Goal: Task Accomplishment & Management: Manage account settings

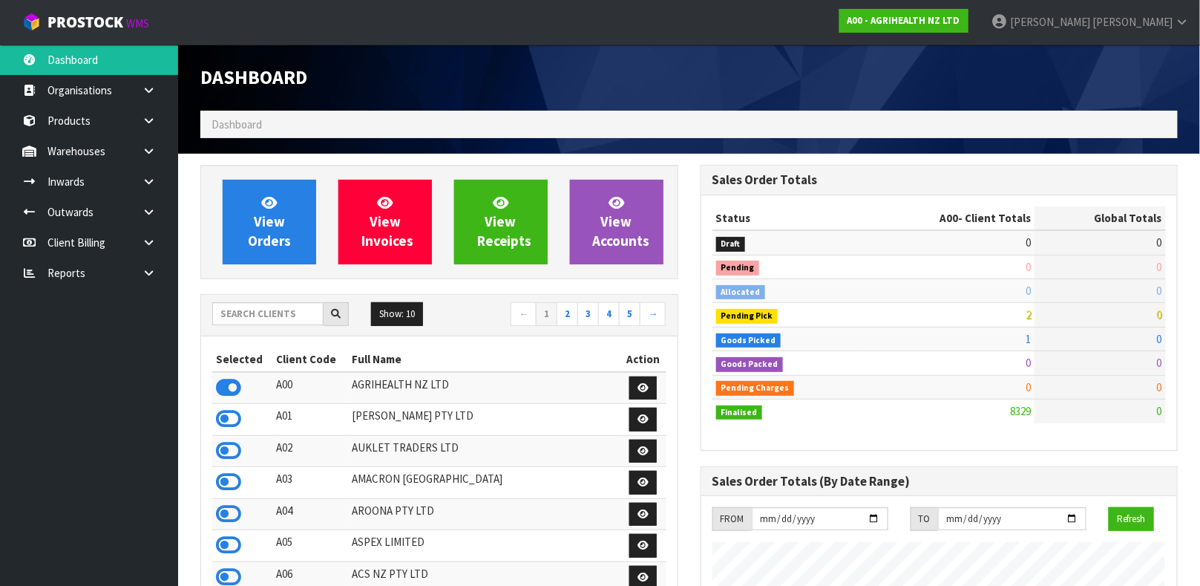
scroll to position [1126, 499]
click at [284, 313] on input "text" at bounding box center [267, 313] width 111 height 23
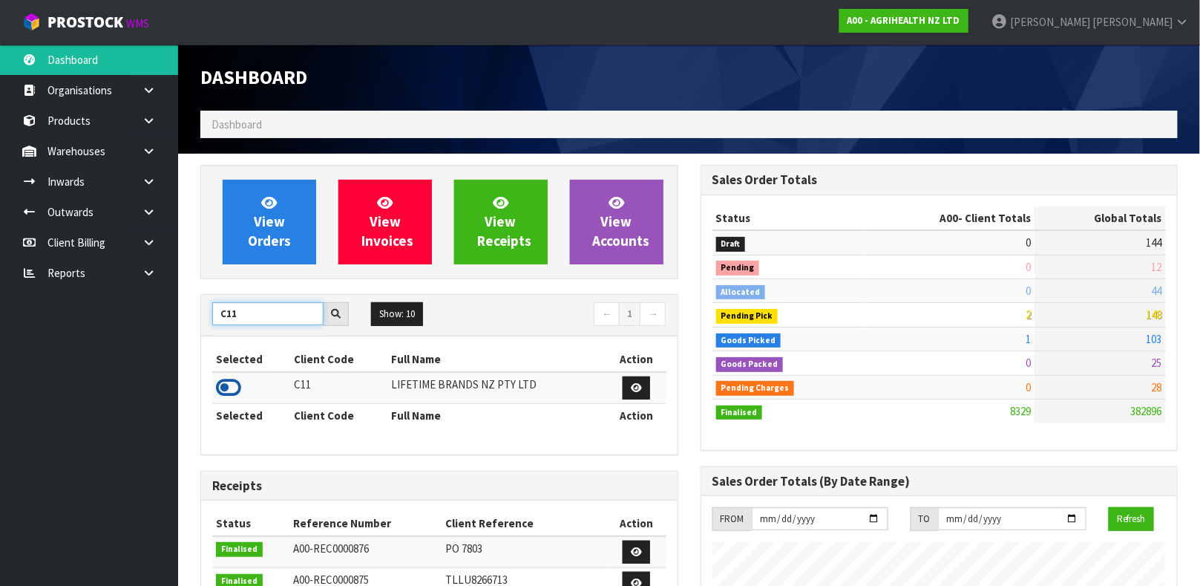
type input "C11"
click at [230, 384] on icon at bounding box center [228, 387] width 25 height 22
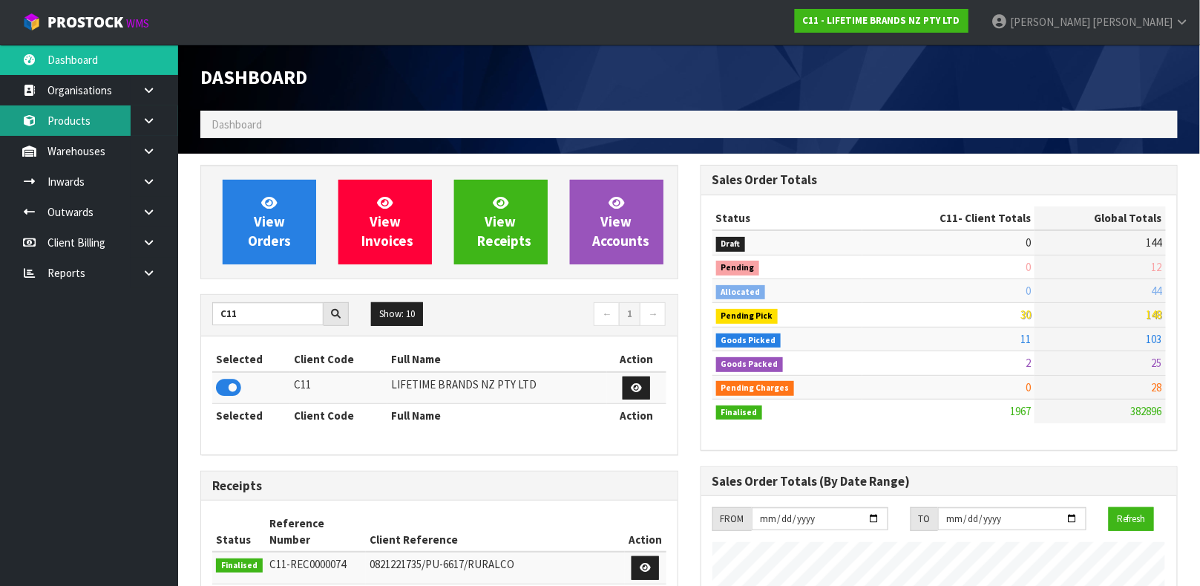
click at [100, 117] on link "Products" at bounding box center [89, 120] width 178 height 30
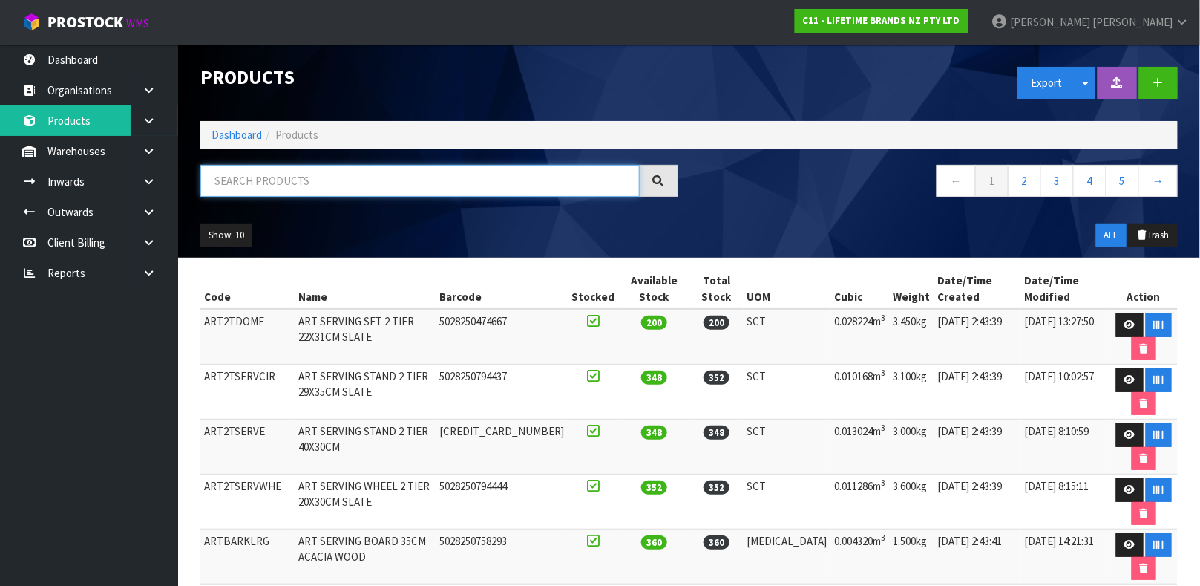
click at [333, 180] on input "text" at bounding box center [419, 181] width 439 height 32
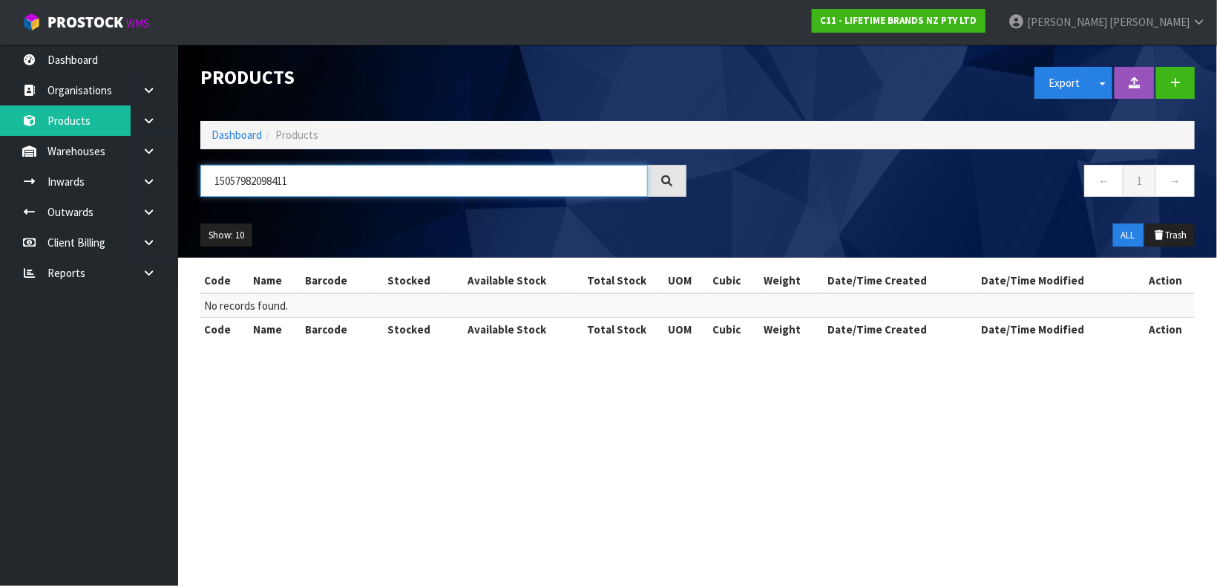
click at [292, 175] on input "15057982098411" at bounding box center [424, 181] width 448 height 32
type input "5057982098414"
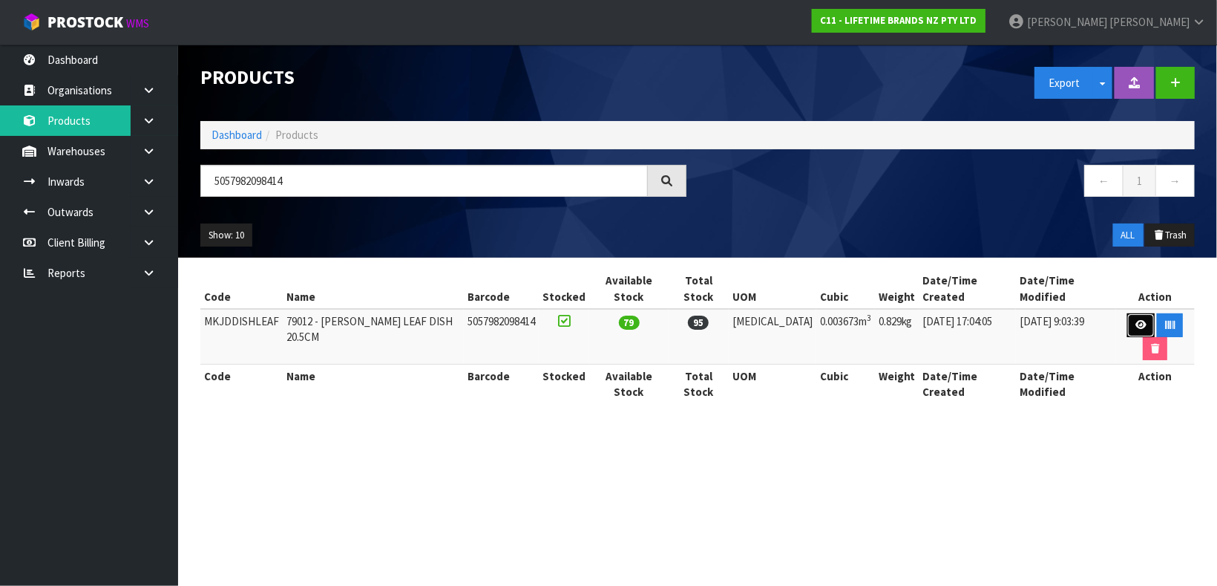
click at [1135, 320] on icon at bounding box center [1140, 325] width 11 height 10
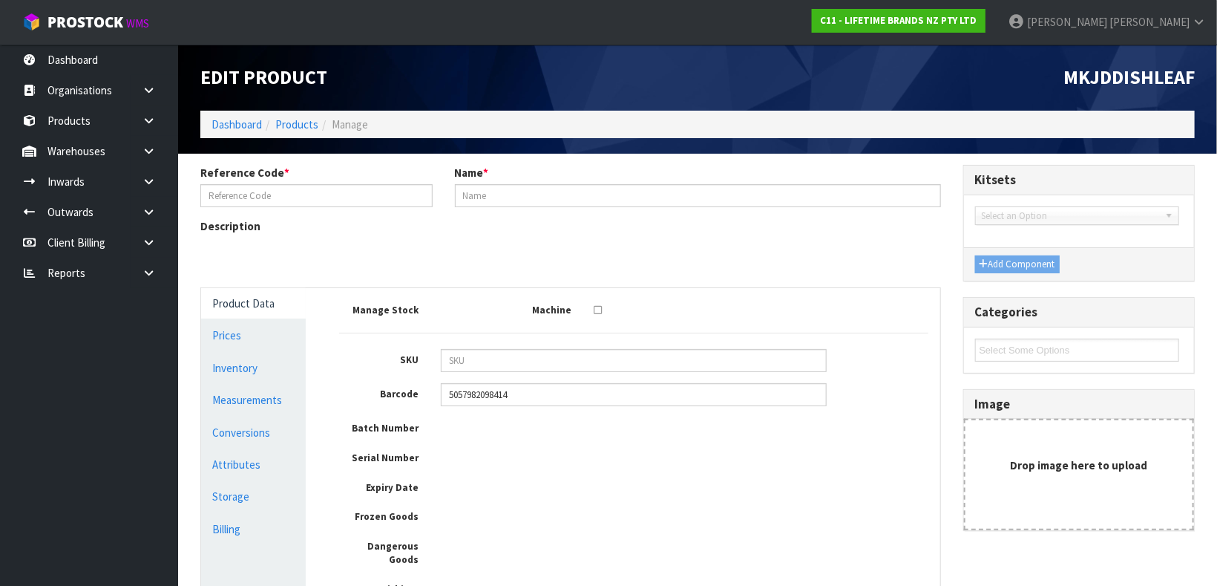
type input "MKJDDISHLEAF"
type input "79012 - MK JARDIN LEAF DISH 20.5CM"
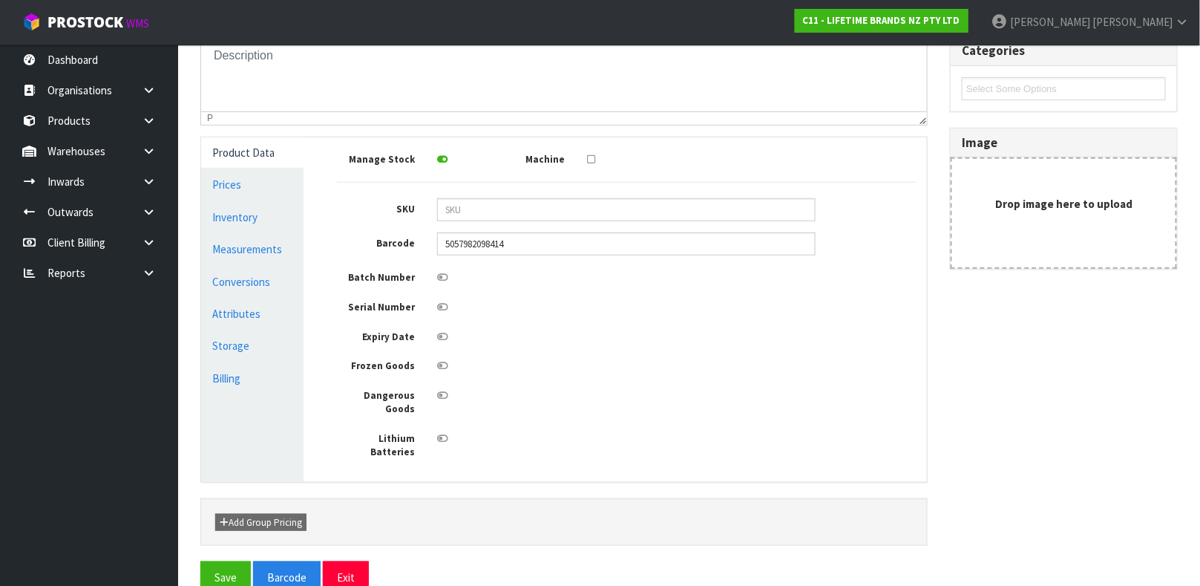
scroll to position [266, 0]
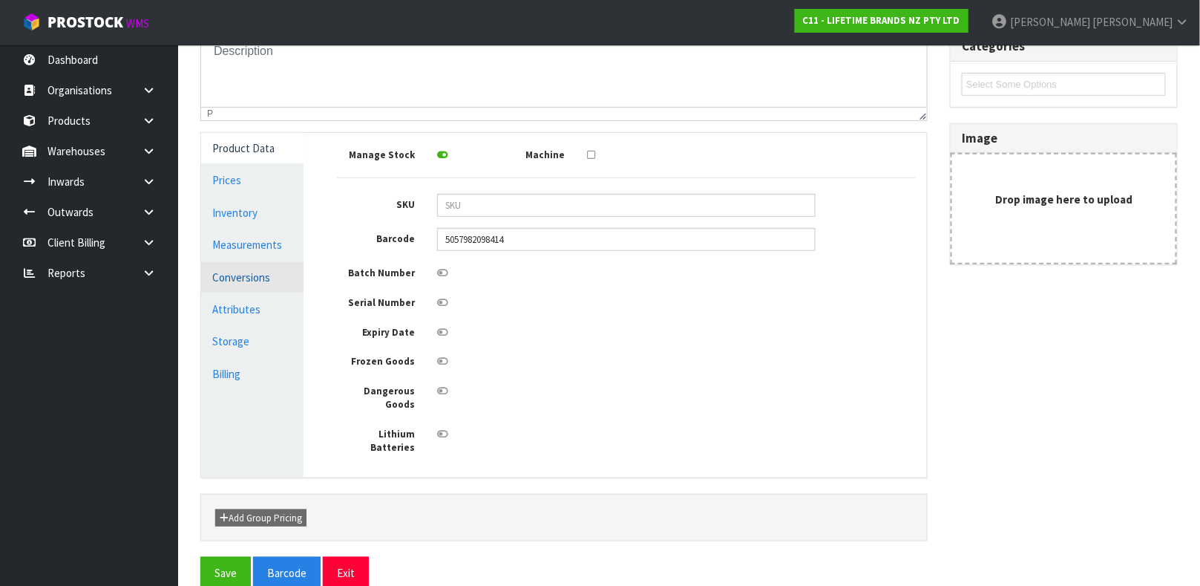
click at [251, 281] on link "Conversions" at bounding box center [252, 277] width 102 height 30
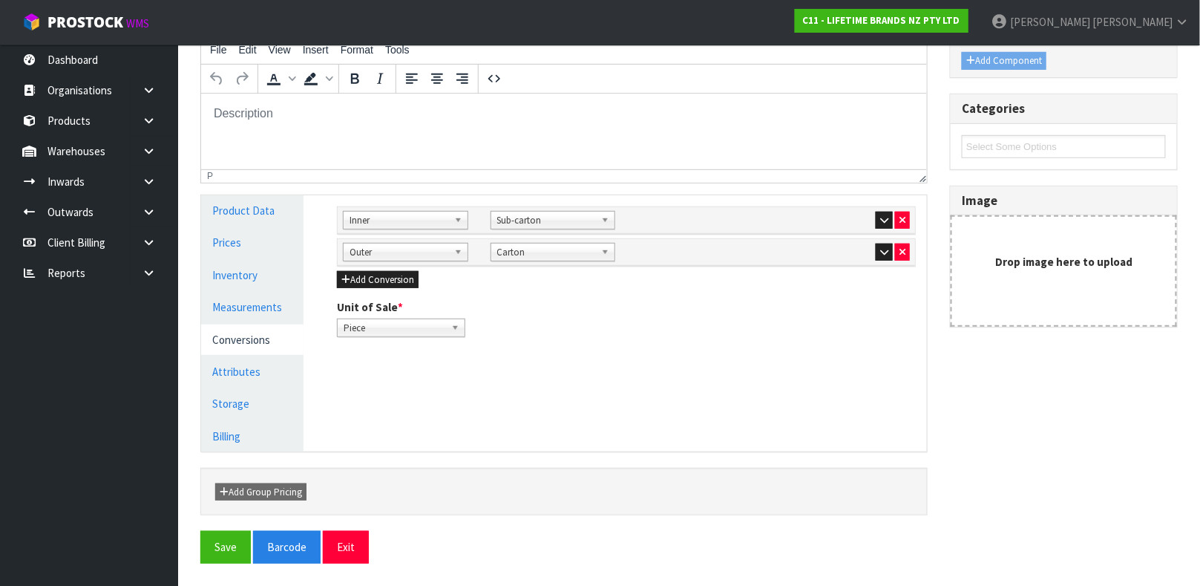
scroll to position [203, 0]
click at [223, 307] on link "Measurements" at bounding box center [252, 307] width 102 height 30
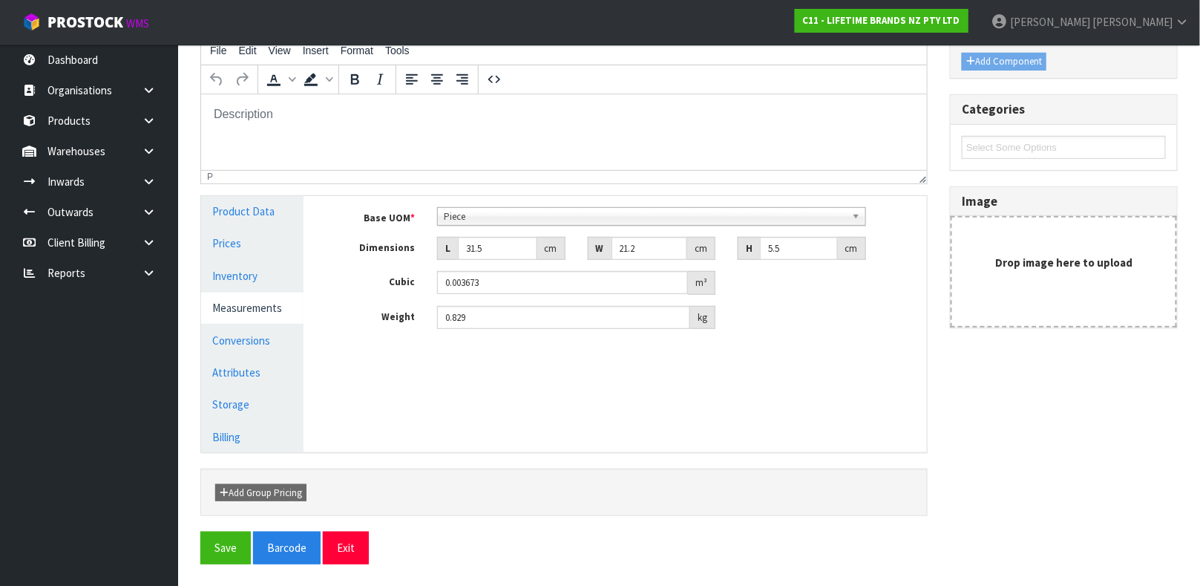
scroll to position [284, 0]
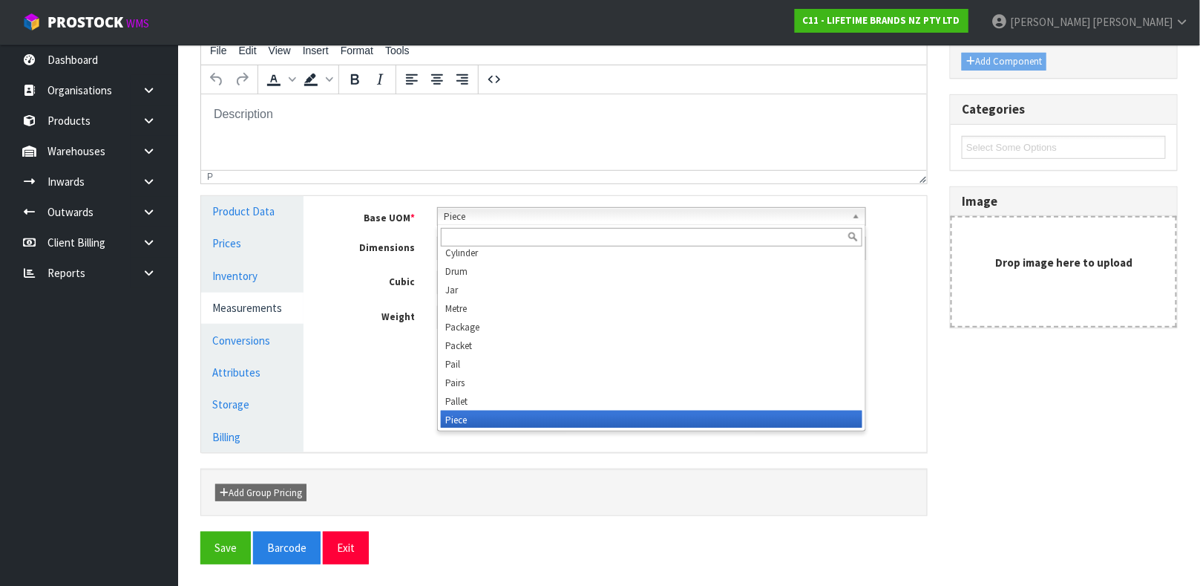
click at [854, 214] on b at bounding box center [858, 216] width 13 height 17
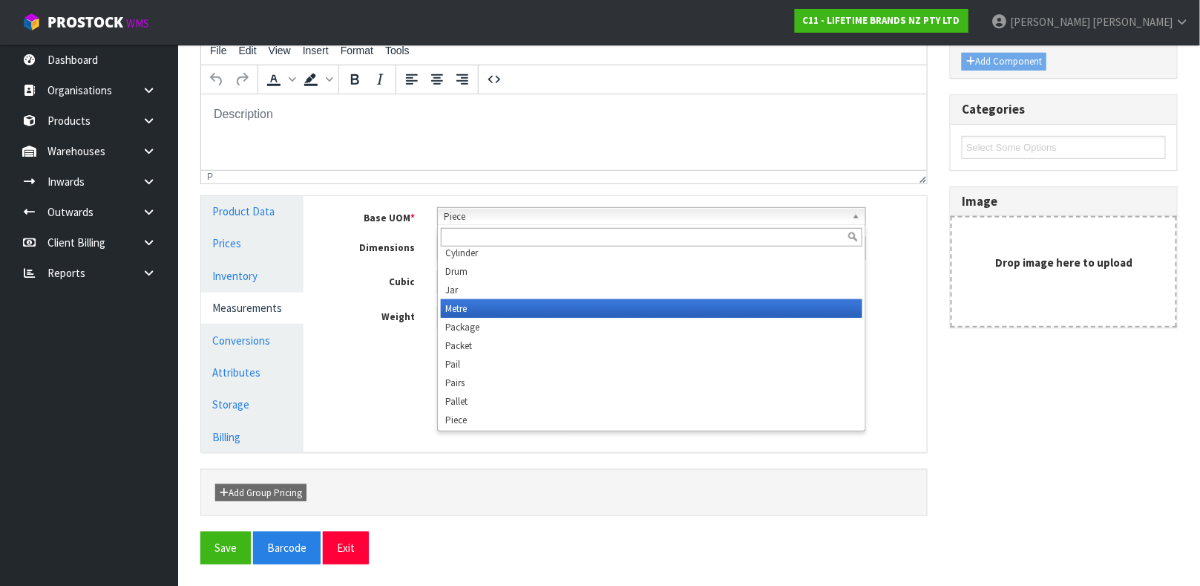
scroll to position [278, 0]
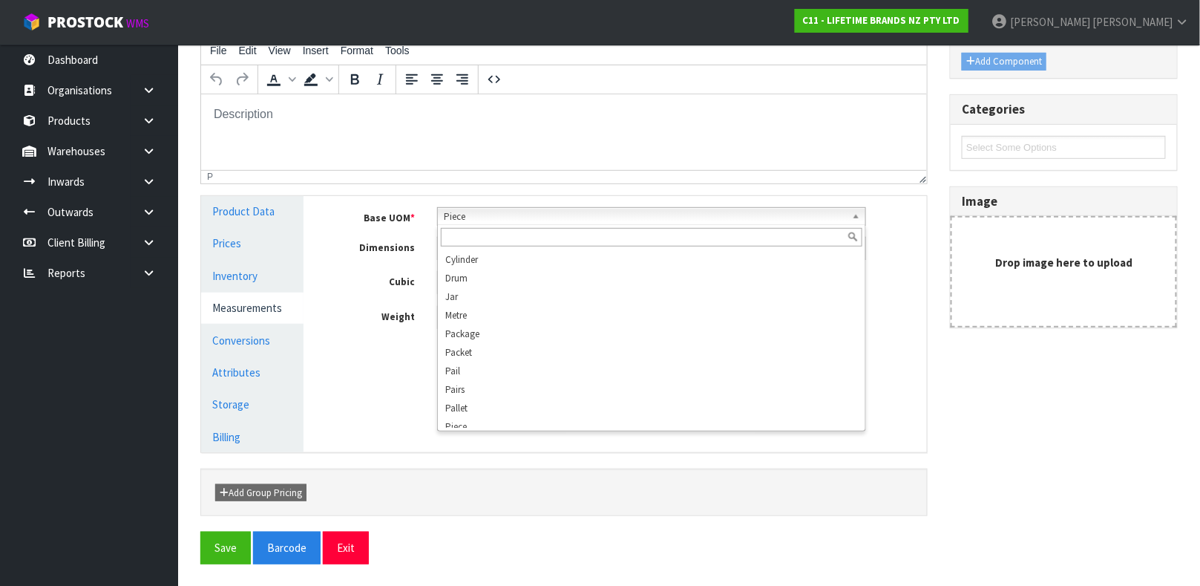
click at [491, 237] on input "text" at bounding box center [652, 237] width 422 height 19
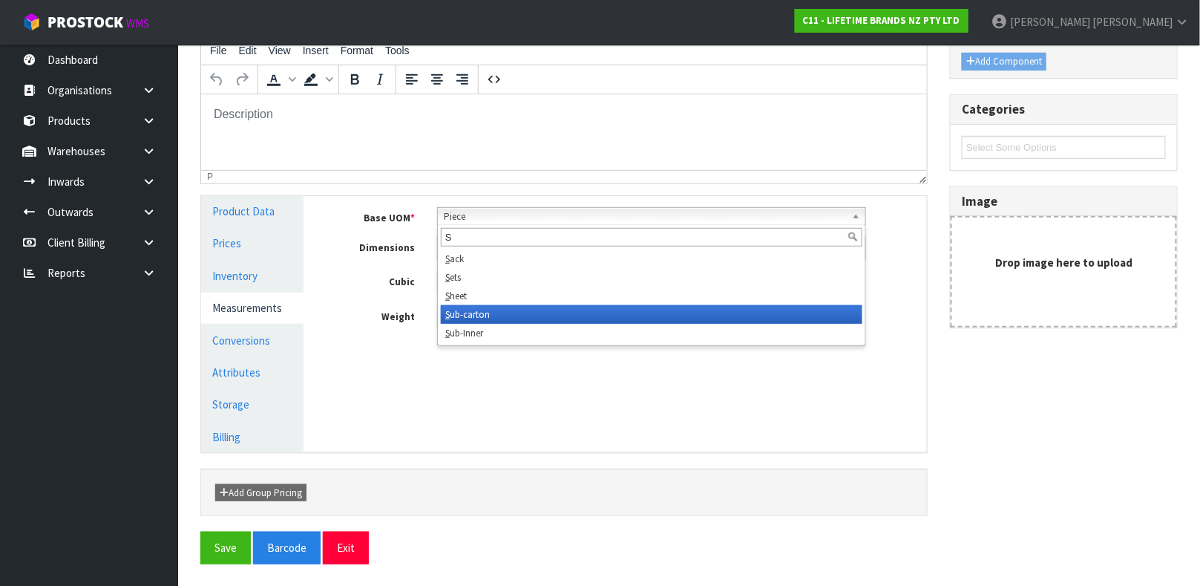
type input "S"
click at [493, 318] on li "S ub-carton" at bounding box center [652, 314] width 422 height 19
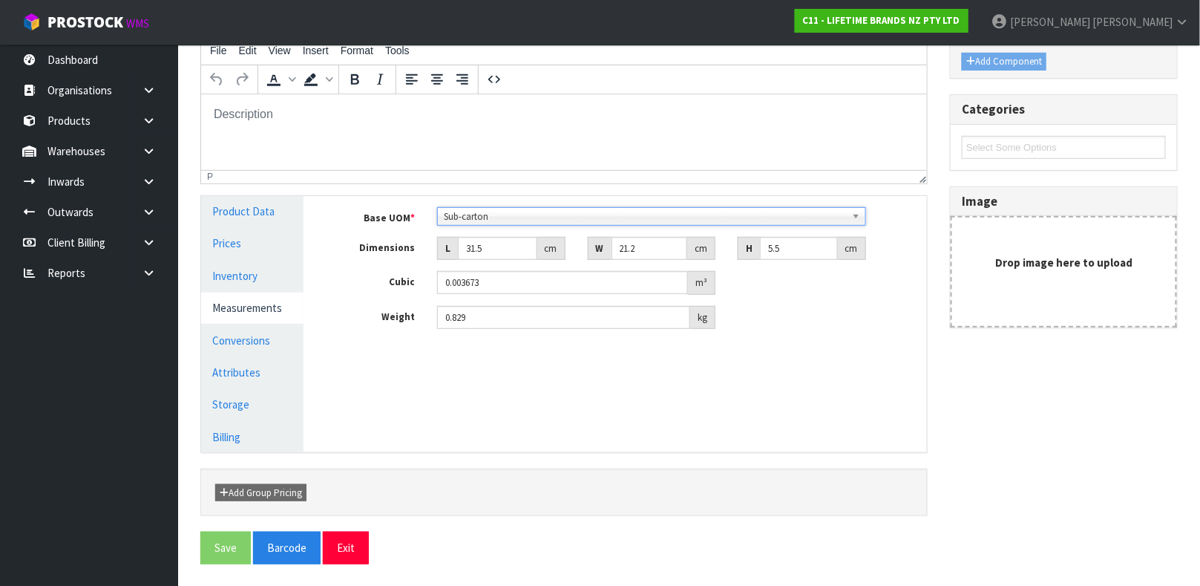
click at [595, 397] on div "Manage Stock Machine SKU Barcode 5057982098414 Batch Number Serial Number Expir…" at bounding box center [626, 324] width 623 height 256
click at [273, 345] on link "Conversions" at bounding box center [252, 340] width 102 height 30
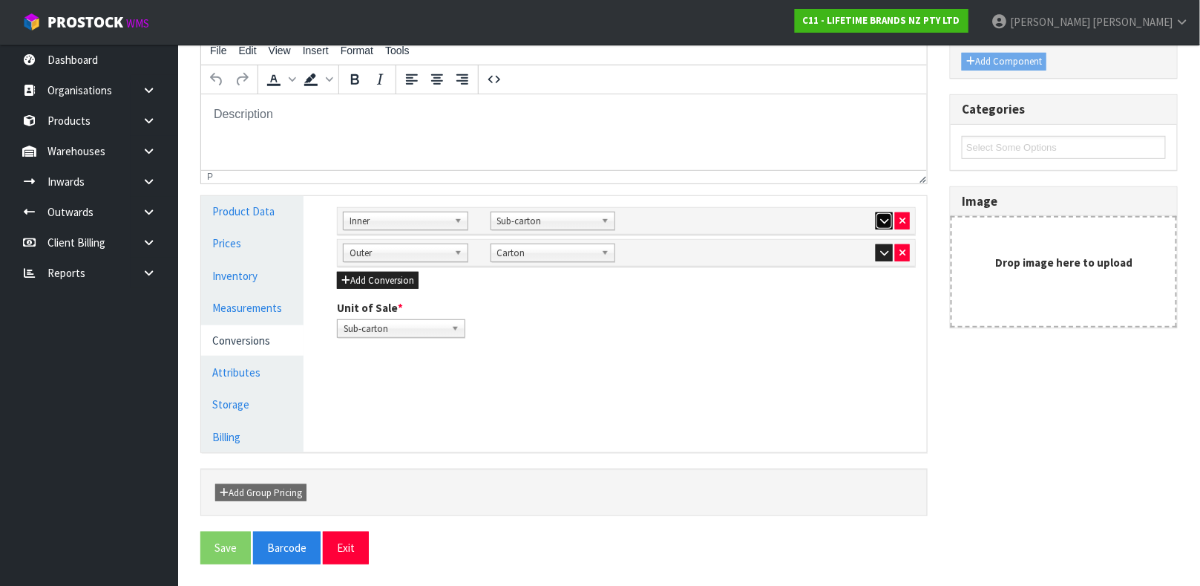
click at [880, 220] on icon "button" at bounding box center [884, 221] width 8 height 10
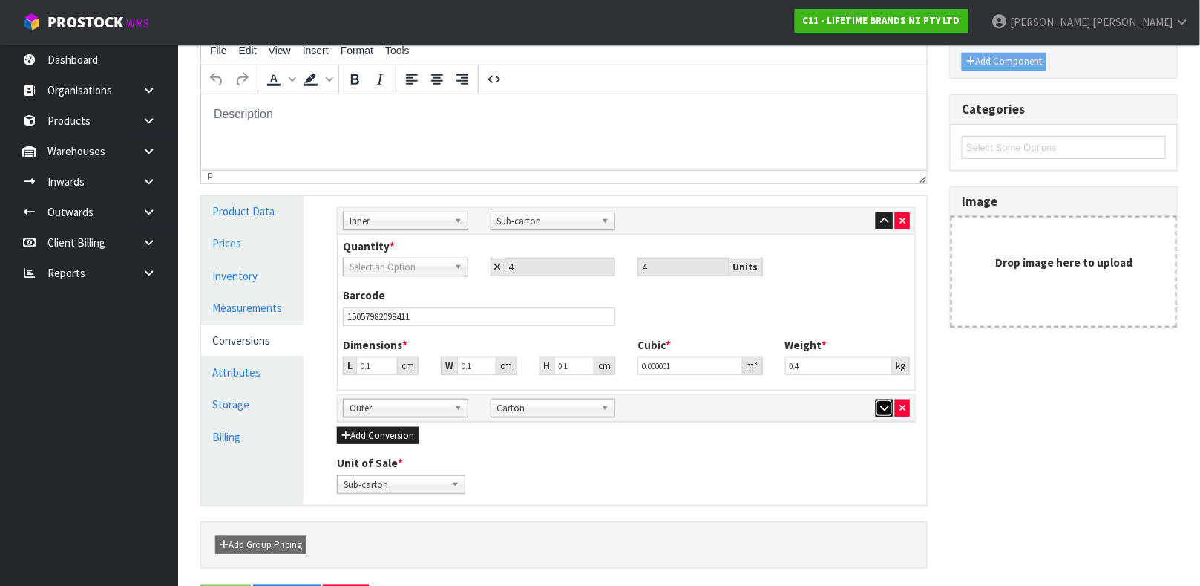
click at [885, 404] on icon "button" at bounding box center [884, 408] width 8 height 10
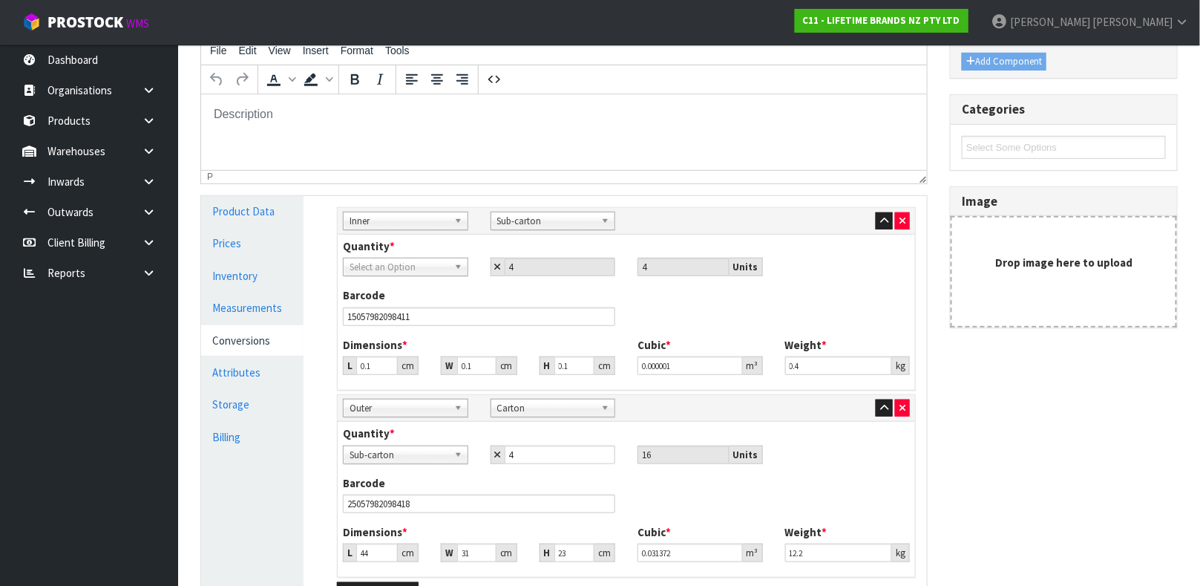
click at [902, 208] on div "Sub Inner Inner Outer Pallet Inner Bag Bar Basket Bin Bottle Box Bundle Cabinet…" at bounding box center [626, 221] width 577 height 27
click at [901, 216] on icon "button" at bounding box center [902, 221] width 6 height 10
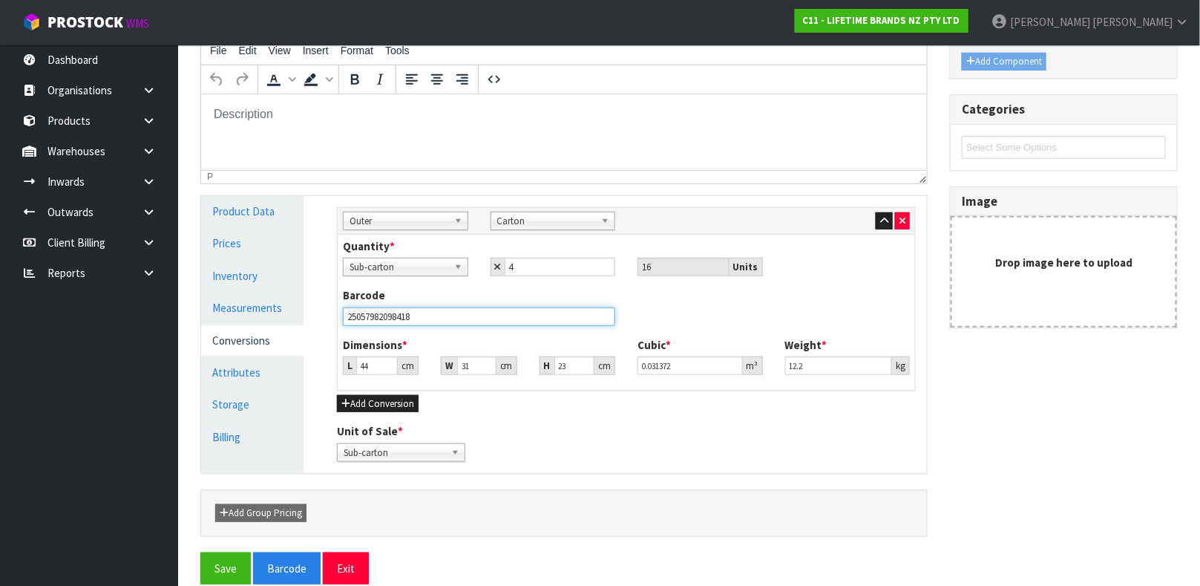
click at [464, 320] on input "25057982098418" at bounding box center [479, 316] width 272 height 19
type input "15057982098411"
click at [200, 552] on button "Save" at bounding box center [225, 568] width 50 height 32
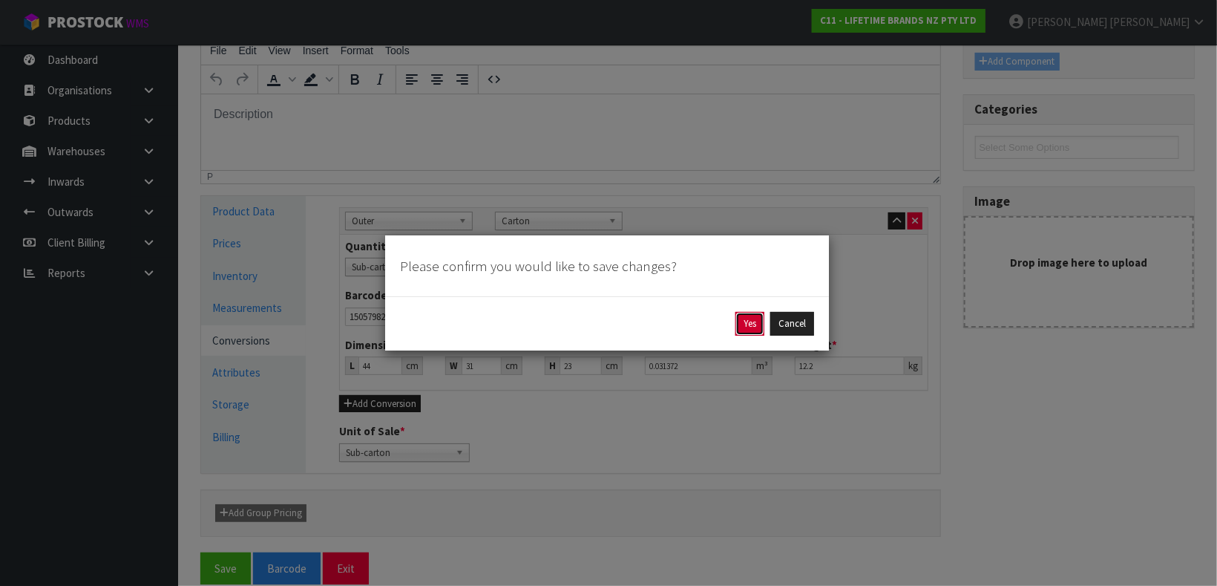
click at [744, 324] on button "Yes" at bounding box center [749, 324] width 29 height 24
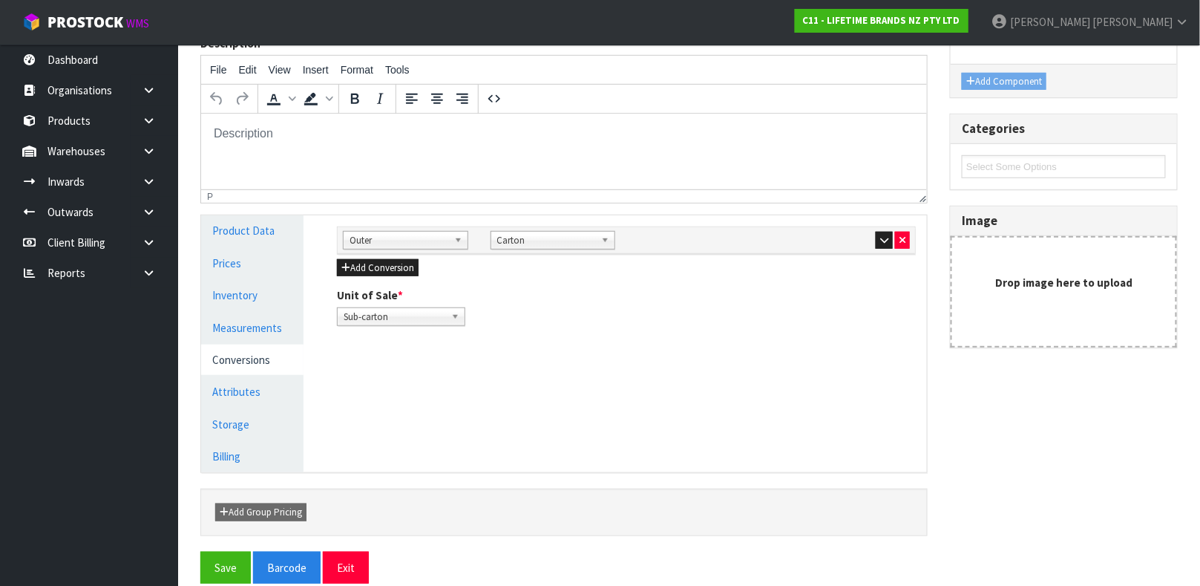
scroll to position [257, 0]
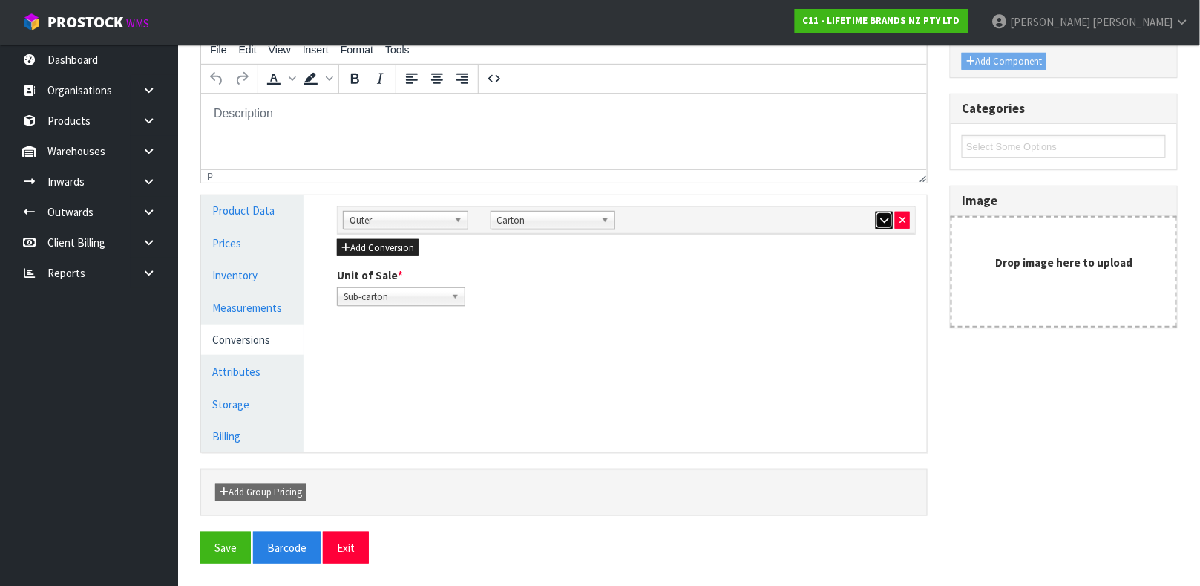
click at [878, 216] on button "button" at bounding box center [884, 221] width 17 height 18
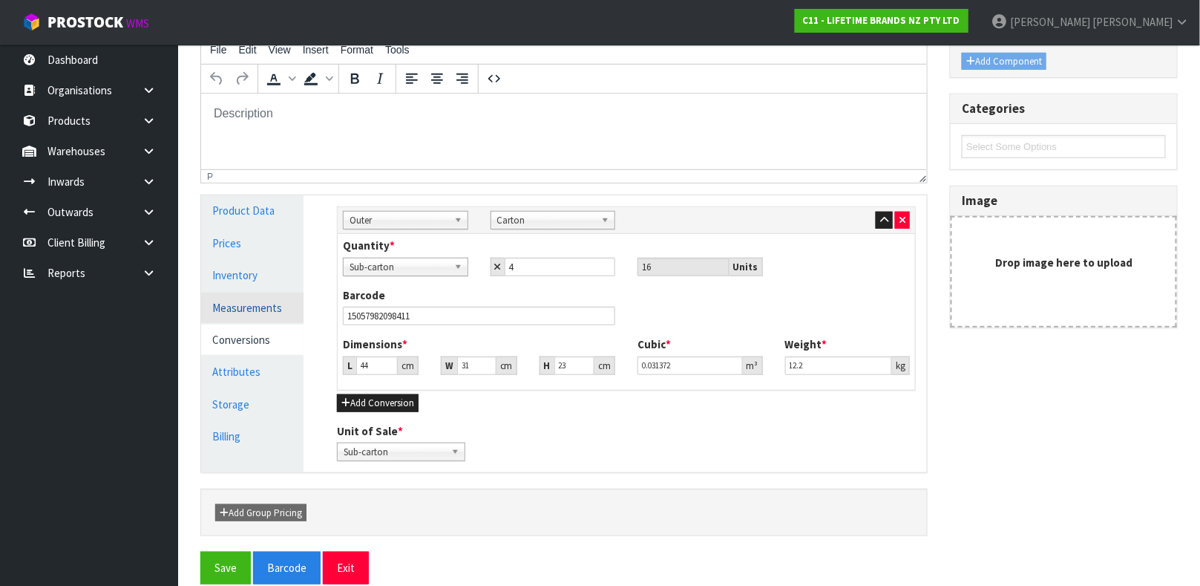
click at [266, 311] on link "Measurements" at bounding box center [252, 307] width 102 height 30
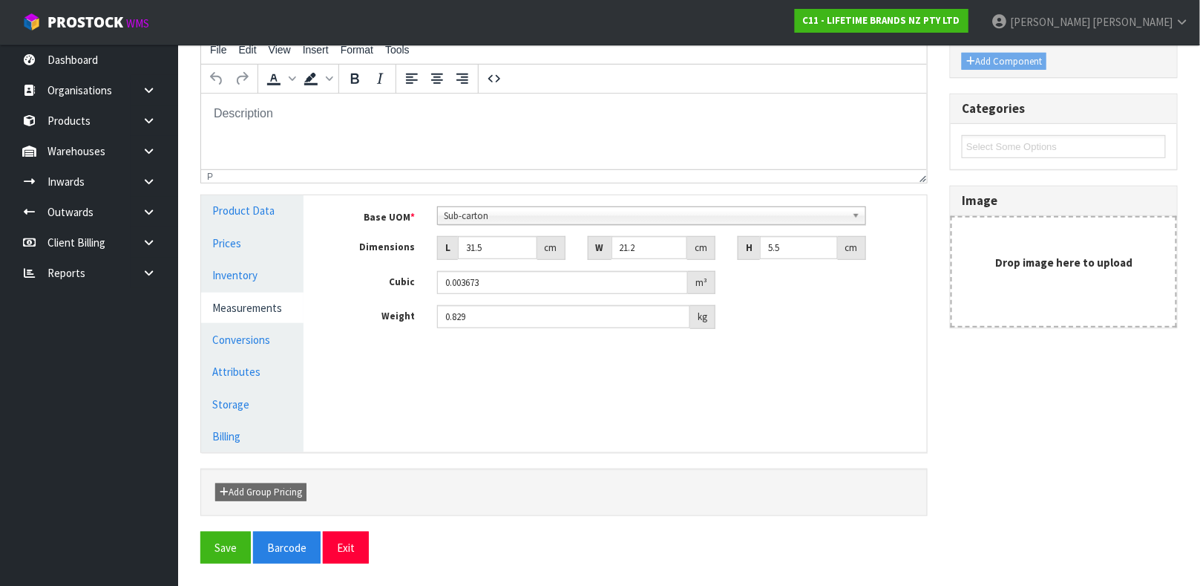
scroll to position [415, 0]
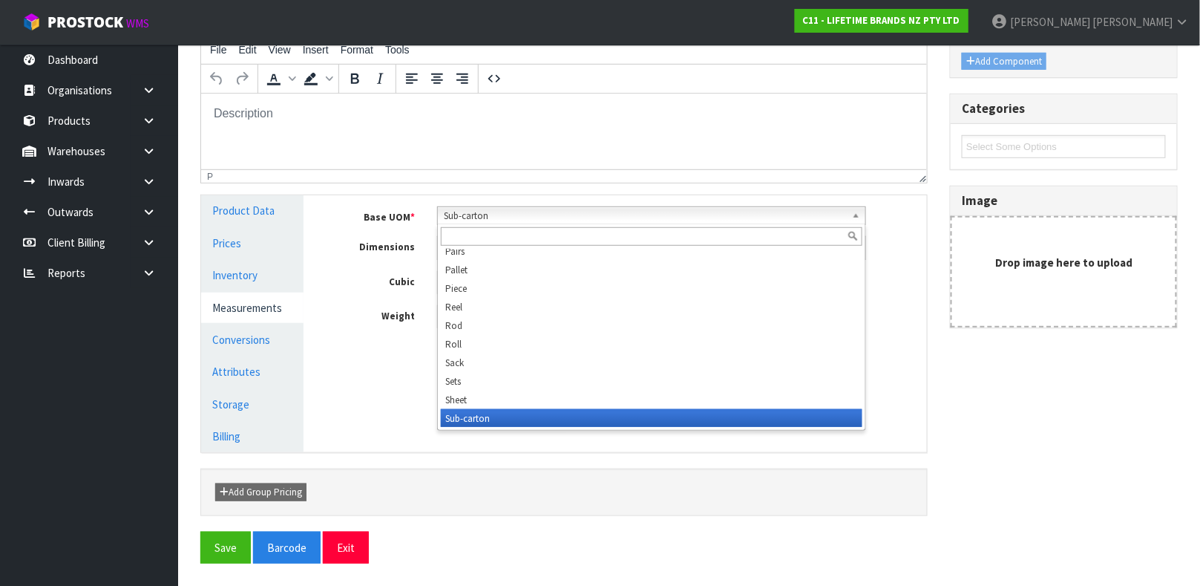
click at [856, 218] on b at bounding box center [858, 215] width 13 height 17
click at [702, 237] on input "text" at bounding box center [652, 236] width 422 height 19
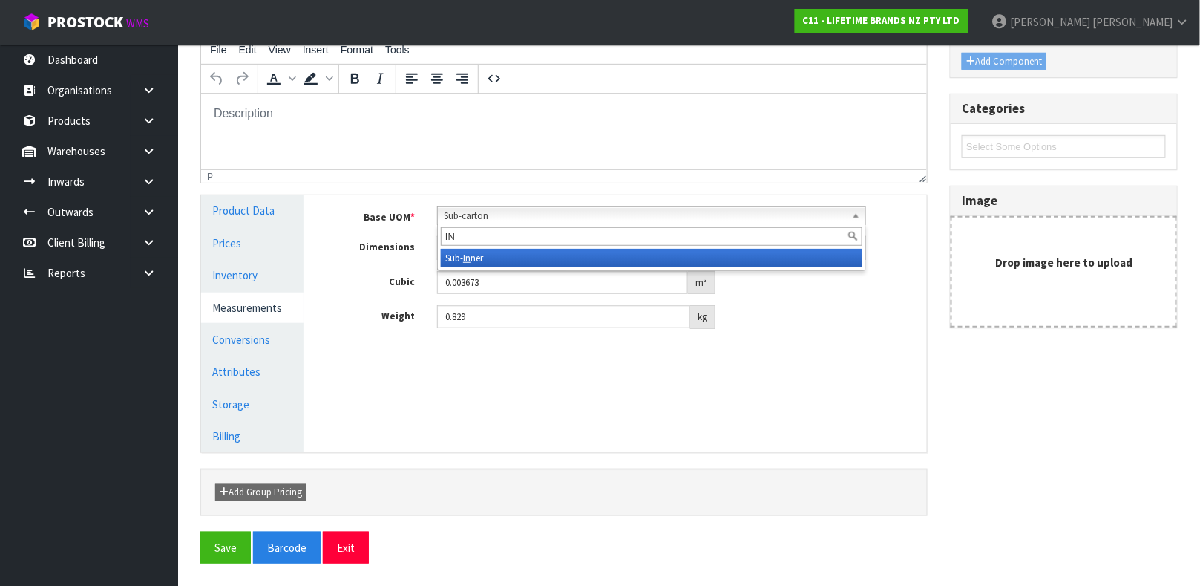
type input "I"
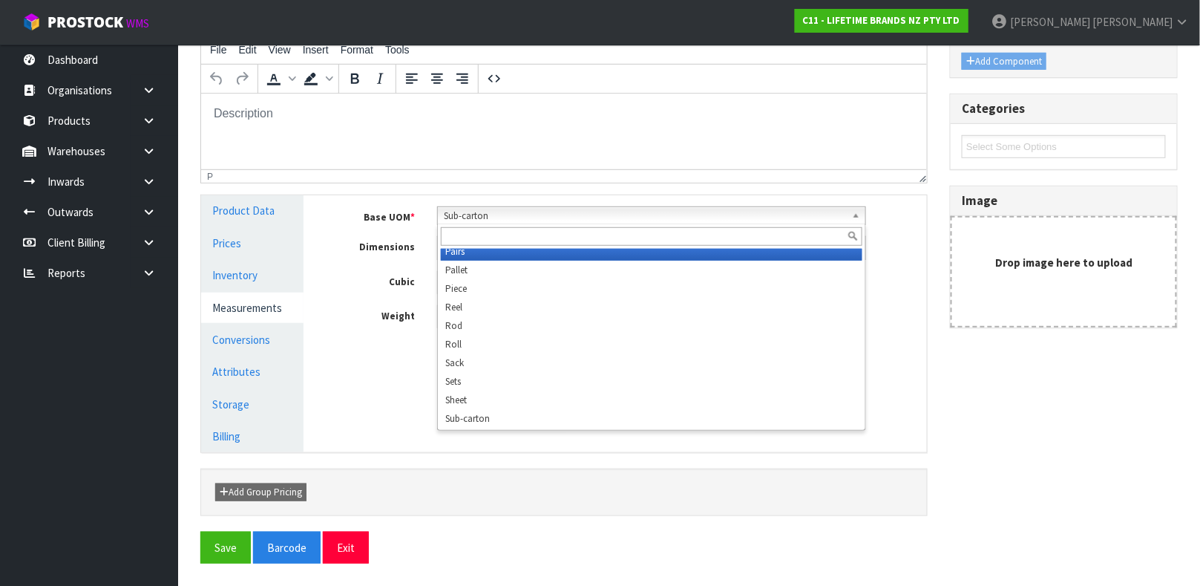
scroll to position [407, 0]
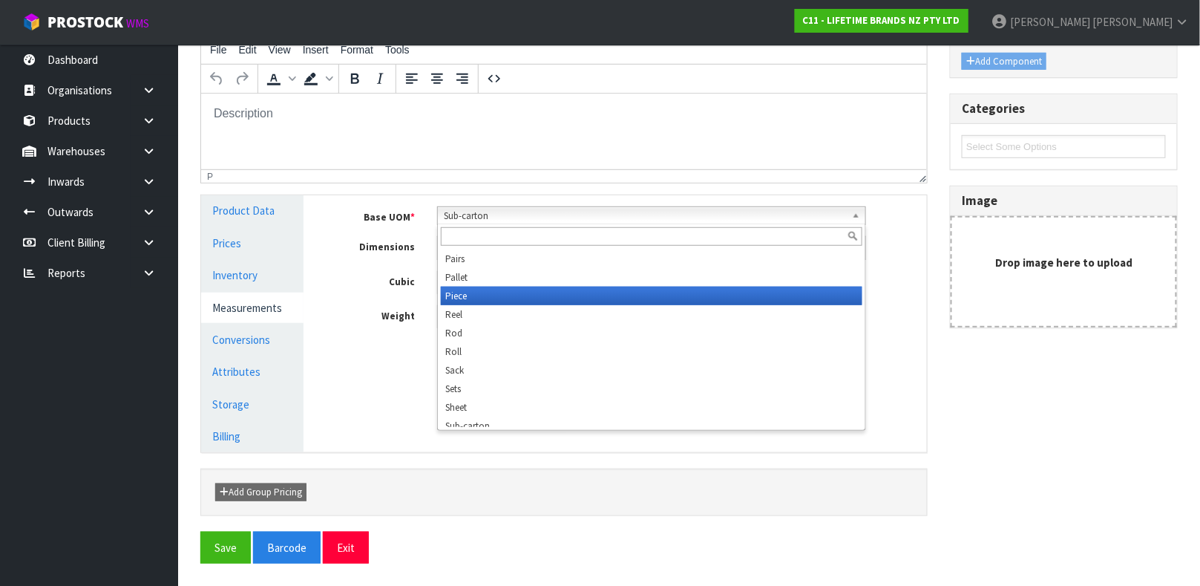
click at [687, 295] on li "Piece" at bounding box center [652, 295] width 422 height 19
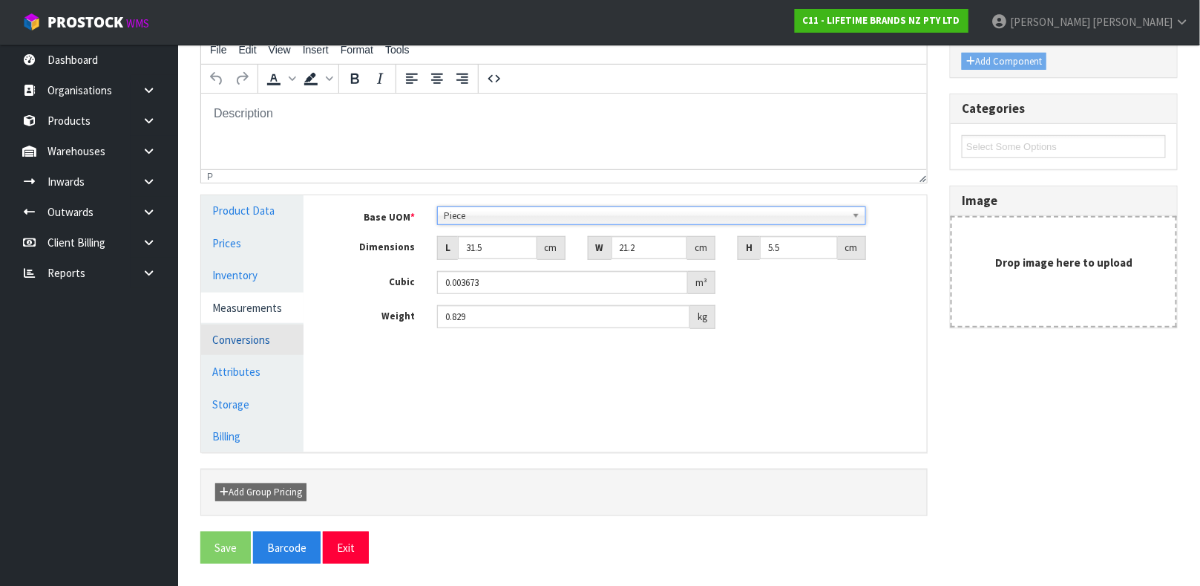
click at [277, 342] on link "Conversions" at bounding box center [252, 339] width 102 height 30
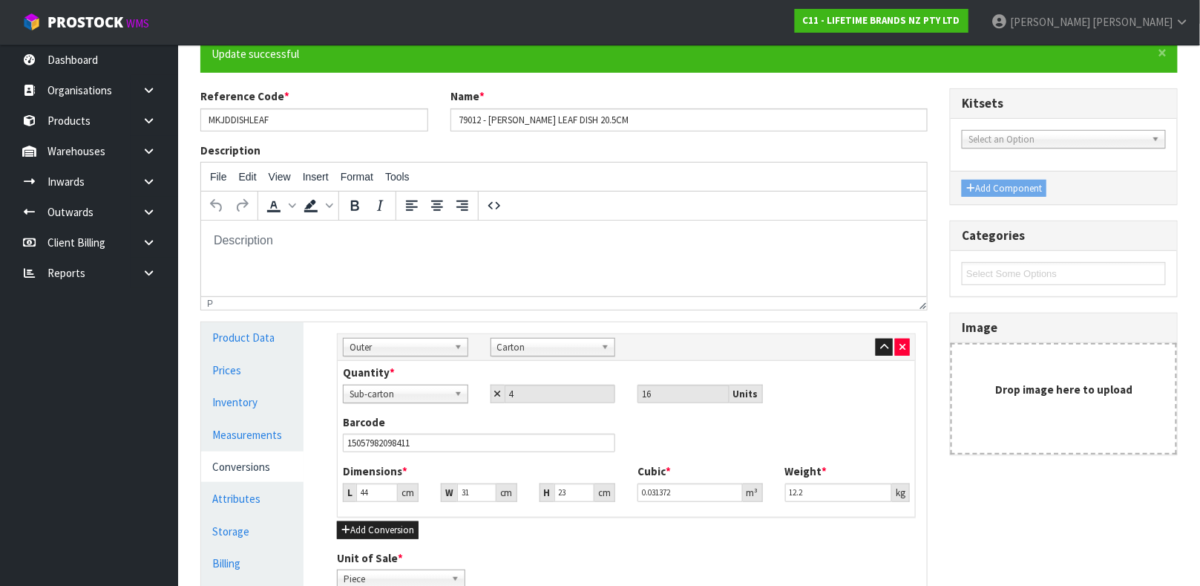
scroll to position [0, 0]
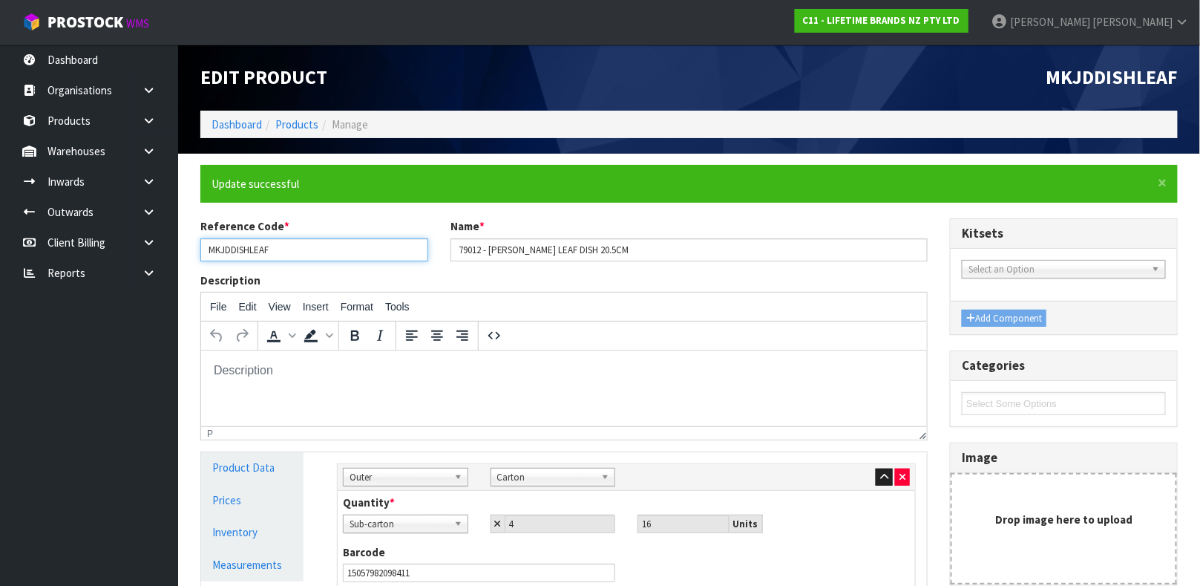
click at [263, 253] on input "MKJDDISHLEAF" at bounding box center [314, 249] width 228 height 23
click at [142, 147] on icon at bounding box center [149, 150] width 14 height 11
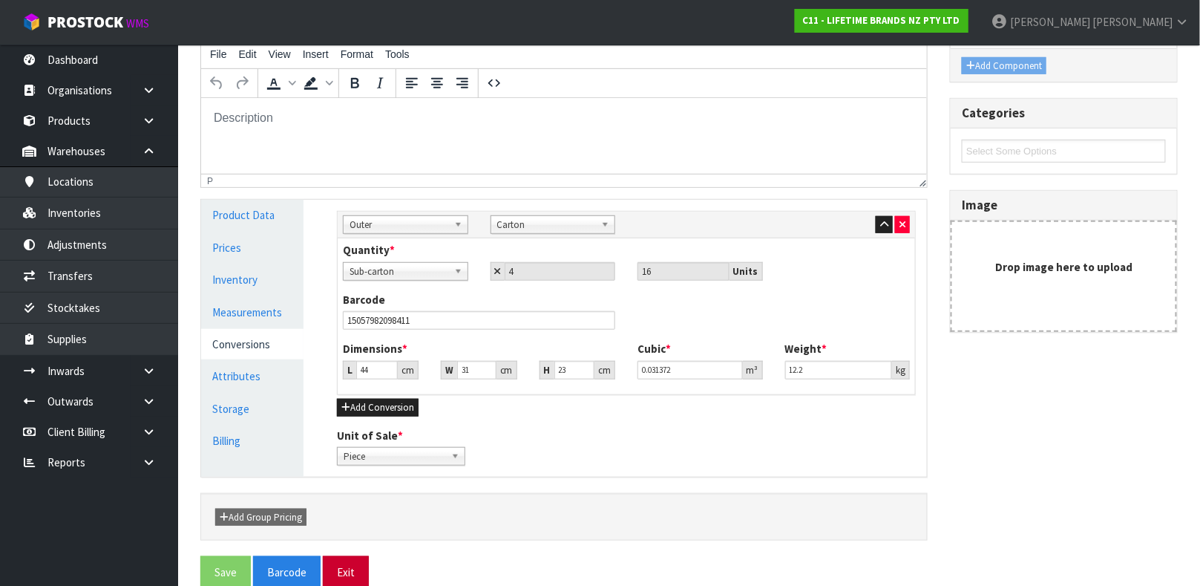
scroll to position [278, 0]
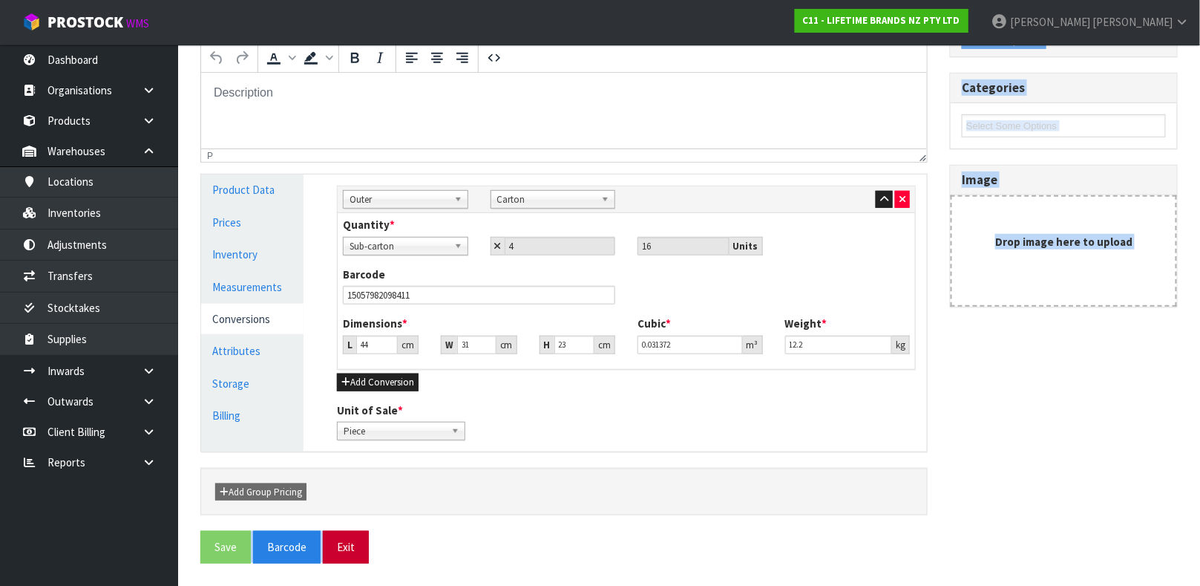
drag, startPoint x: 404, startPoint y: 520, endPoint x: 350, endPoint y: 557, distance: 65.9
click at [350, 557] on form "× Close Update successful Reference Code * MKJDDISHLEAF Name * 79012 - MK JARDI…" at bounding box center [688, 225] width 977 height 676
click at [350, 557] on button "Exit" at bounding box center [346, 547] width 46 height 32
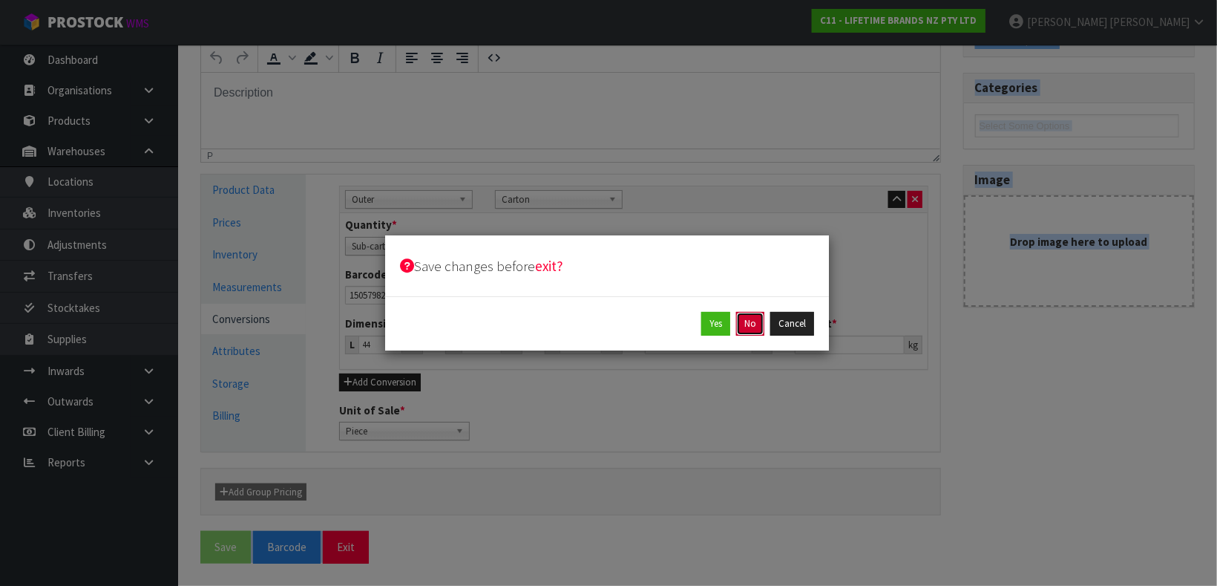
click at [750, 320] on button "No" at bounding box center [750, 324] width 28 height 24
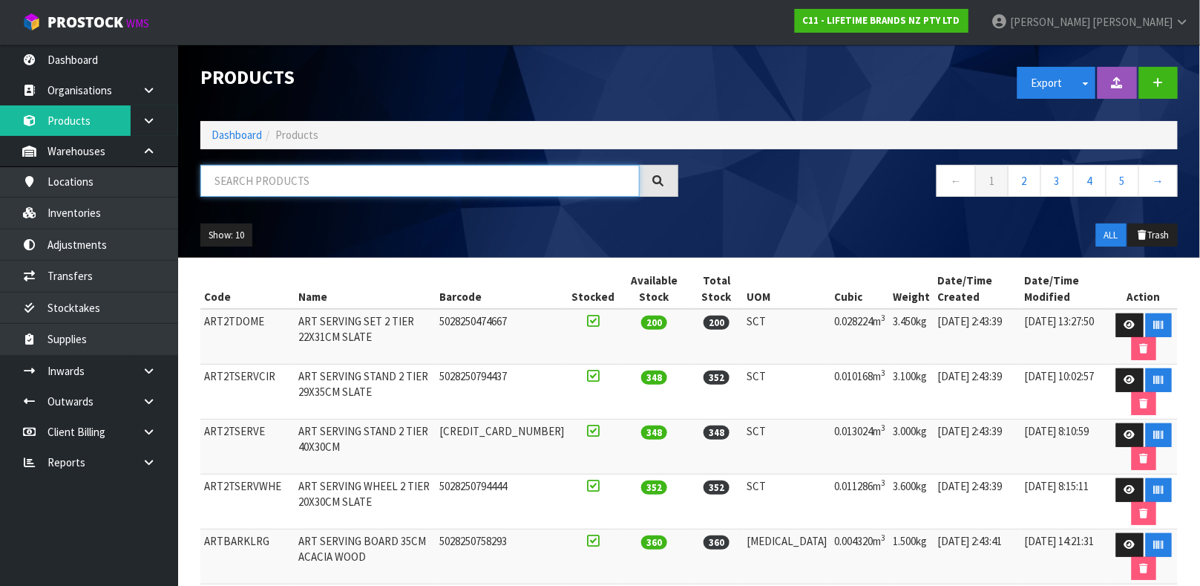
click at [590, 184] on input "text" at bounding box center [419, 181] width 439 height 32
paste input "MKJDDISHLEAF"
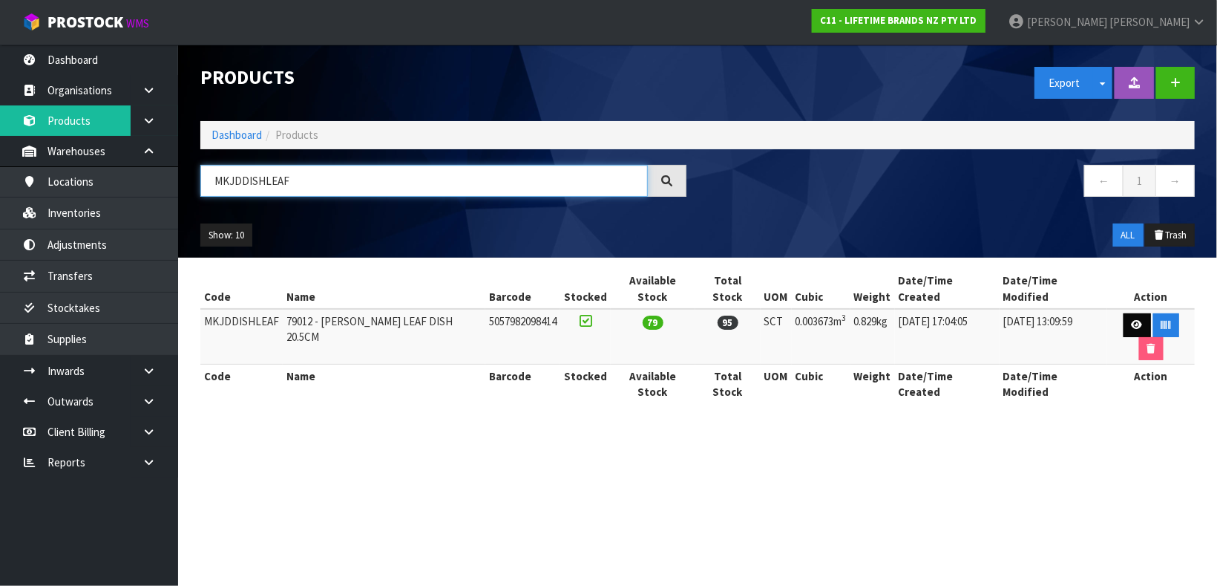
type input "MKJDDISHLEAF"
click at [1132, 320] on icon at bounding box center [1137, 325] width 11 height 10
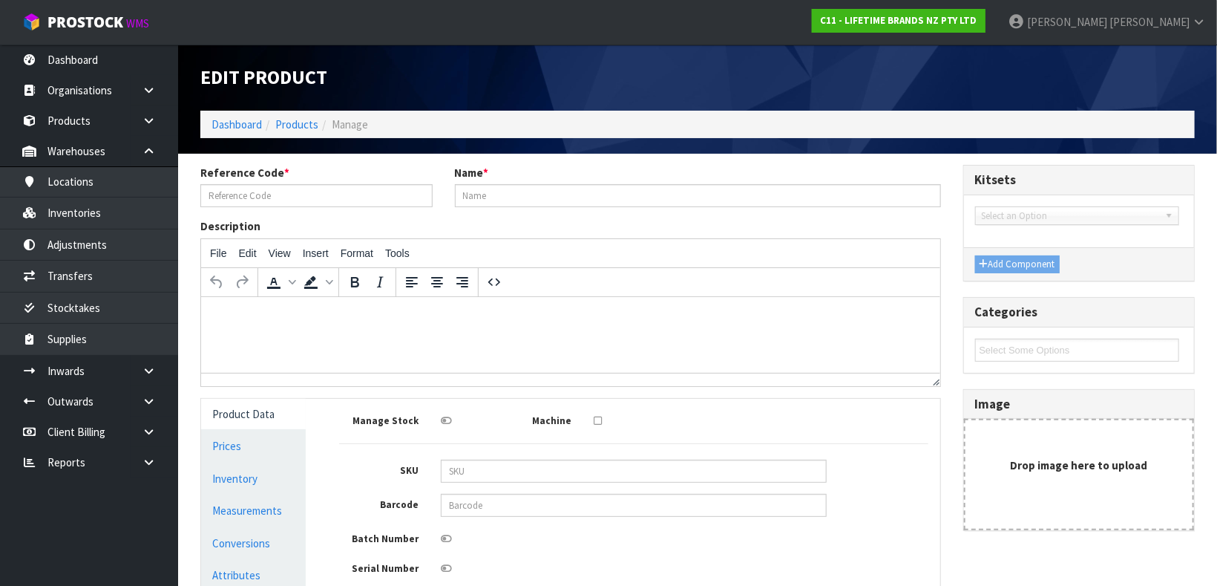
type input "MKJDDISHLEAF"
type input "79012 - MK JARDIN LEAF DISH 20.5CM"
type input "5057982098414"
type input "31.5"
type input "21.2"
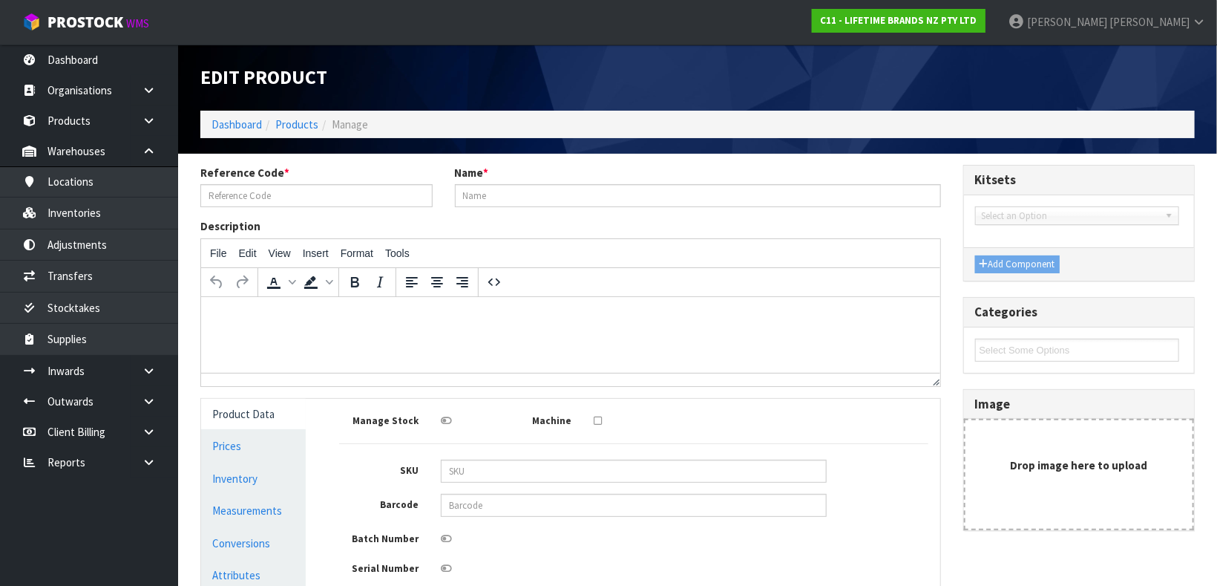
type input "5.5"
type input "0.003673"
type input "0.829"
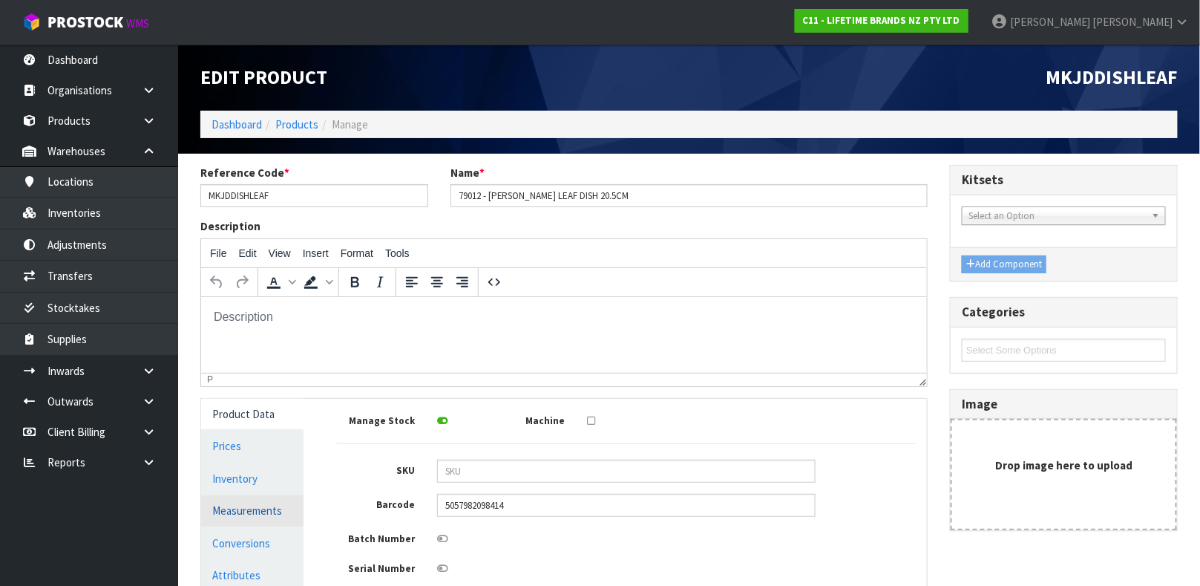
click at [274, 512] on link "Measurements" at bounding box center [252, 510] width 102 height 30
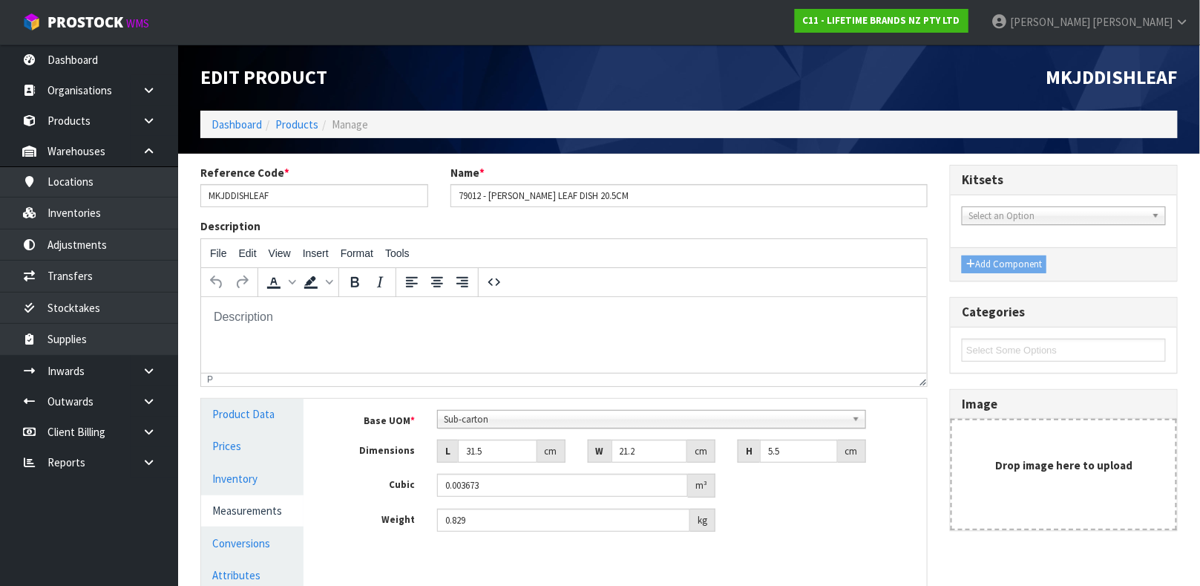
scroll to position [415, 0]
click at [852, 419] on b at bounding box center [858, 418] width 13 height 17
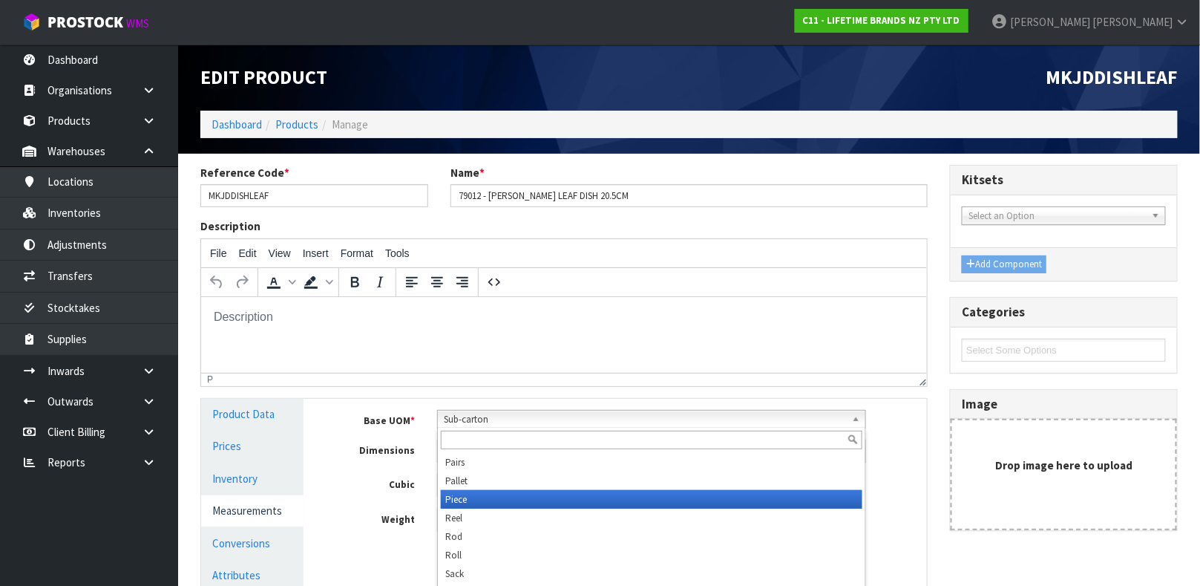
click at [498, 499] on li "Piece" at bounding box center [652, 499] width 422 height 19
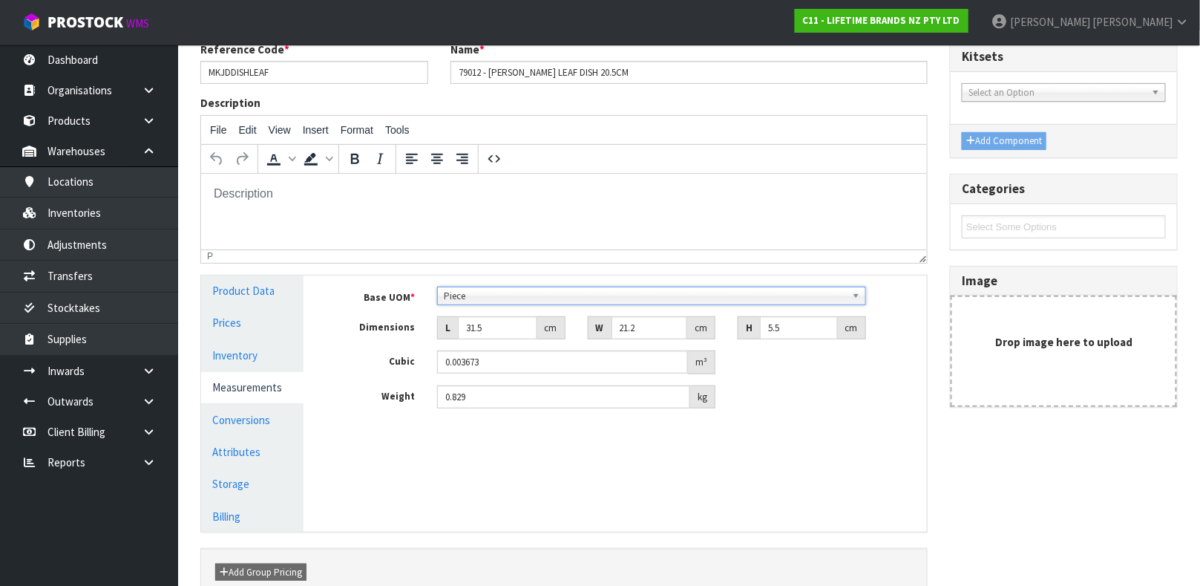
scroll to position [203, 0]
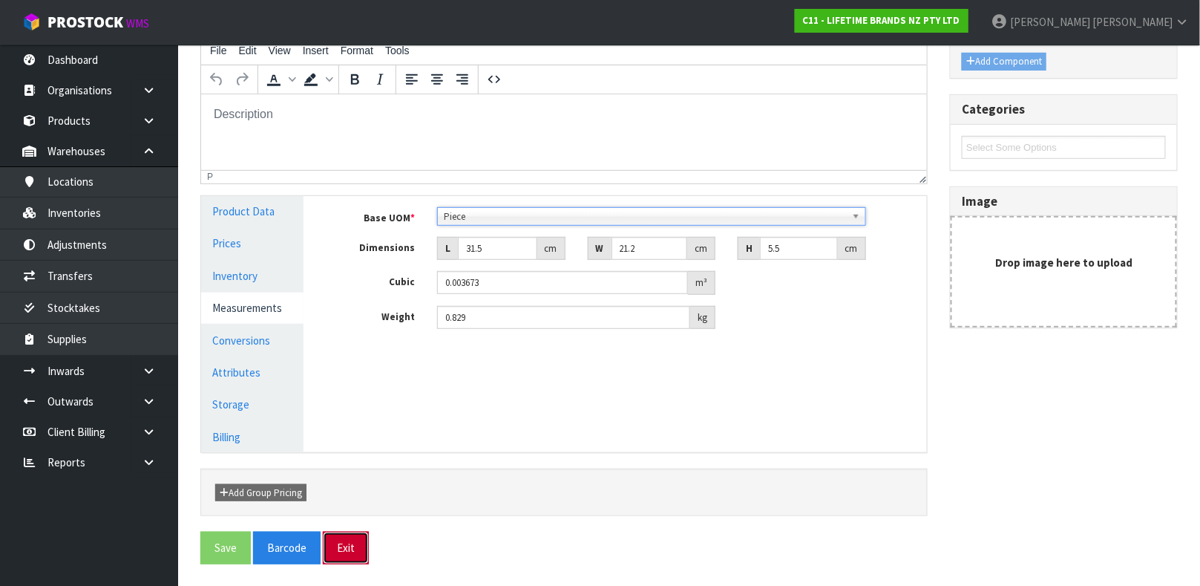
click at [350, 540] on button "Exit" at bounding box center [346, 547] width 46 height 32
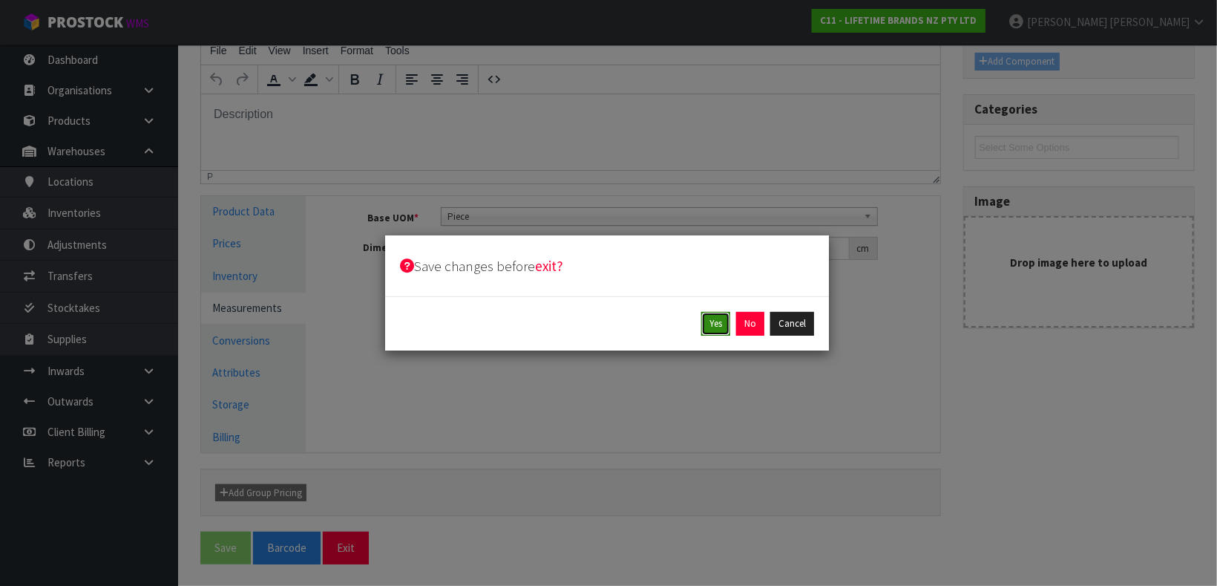
click at [713, 323] on button "Yes" at bounding box center [715, 324] width 29 height 24
click at [713, 323] on div "Yes Cancel" at bounding box center [607, 324] width 414 height 24
click at [737, 323] on button "Yes" at bounding box center [749, 324] width 29 height 24
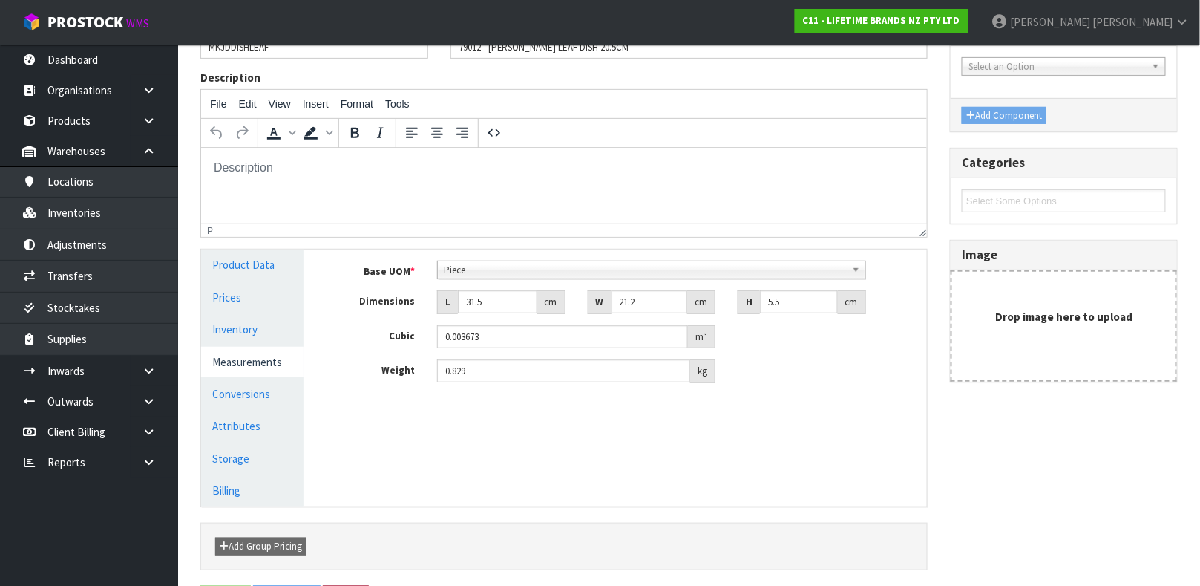
scroll to position [0, 0]
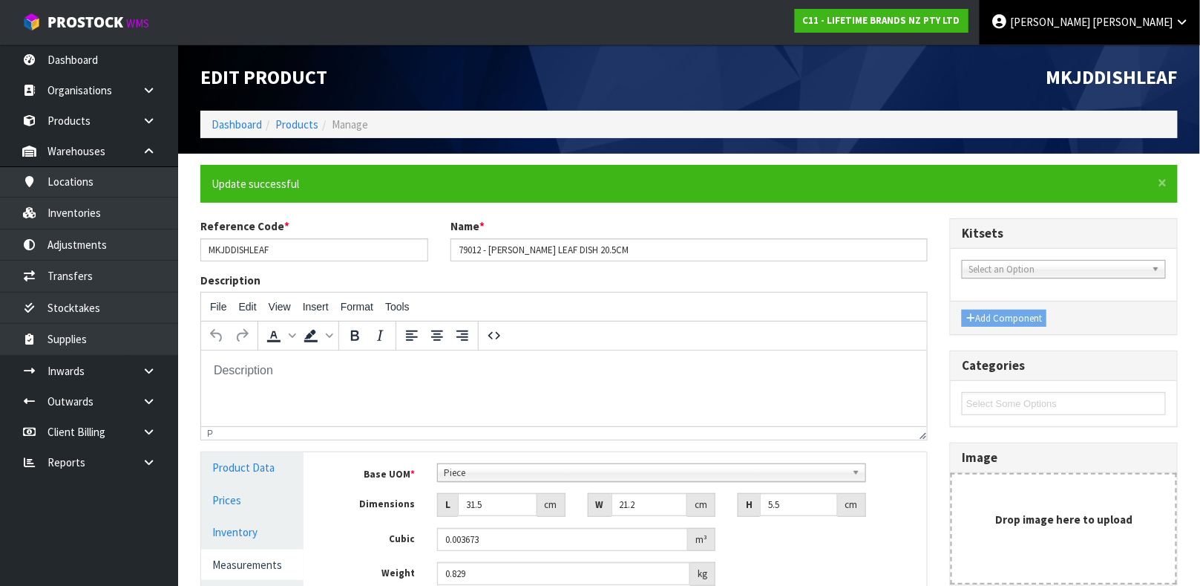
click at [1156, 27] on span "Christie" at bounding box center [1132, 22] width 80 height 14
click at [1107, 59] on link "Logout" at bounding box center [1140, 59] width 117 height 20
